Goal: Task Accomplishment & Management: Complete application form

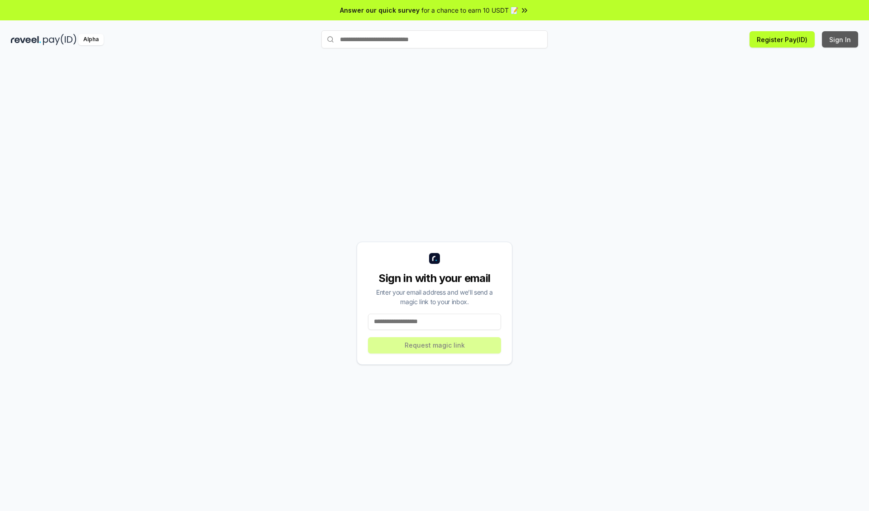
click at [841, 39] on button "Sign In" at bounding box center [840, 39] width 36 height 16
type input "**********"
click at [435, 345] on button "Request magic link" at bounding box center [434, 345] width 133 height 16
